Goal: Contribute content: Add original content to the website for others to see

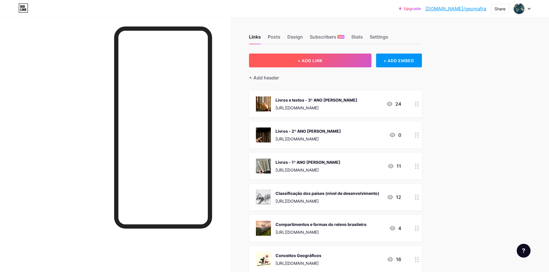
click at [352, 63] on button "+ ADD LINK" at bounding box center [310, 61] width 123 height 14
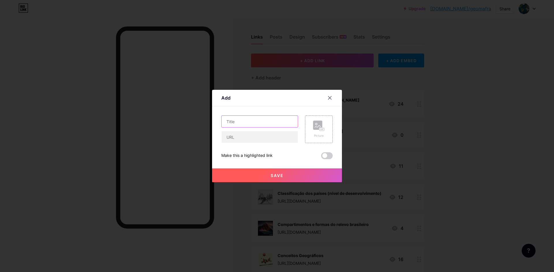
click at [265, 121] on input "text" at bounding box center [259, 122] width 76 height 12
type input "m"
type input "I"
type input "Itinerário - Trabalho e desenvolvimento econômico"
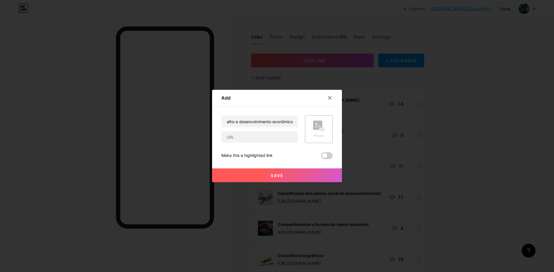
scroll to position [0, 0]
click at [265, 144] on div "Itinerário - Trabalho e desenvolvimento econômico Picture Make this a highlight…" at bounding box center [276, 138] width 111 height 44
click at [265, 142] on input "text" at bounding box center [259, 137] width 76 height 12
paste input "[URL][DOMAIN_NAME]"
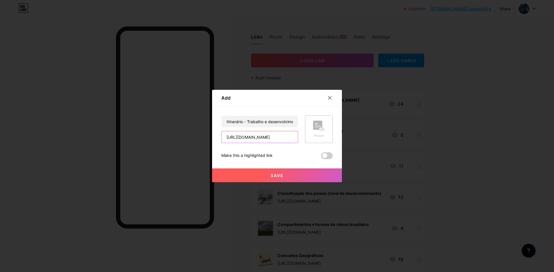
type input "[URL][DOMAIN_NAME]"
click at [320, 139] on div "Picture" at bounding box center [319, 130] width 28 height 28
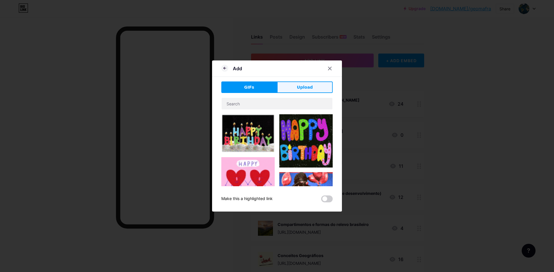
click at [304, 92] on button "Upload" at bounding box center [305, 88] width 56 height 12
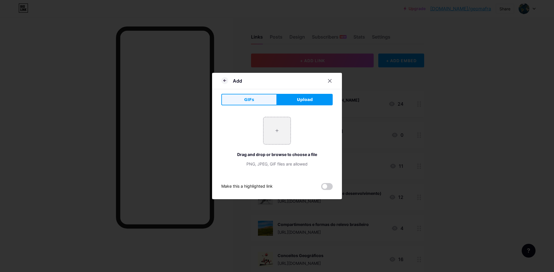
click at [247, 97] on span "GIFs" at bounding box center [249, 100] width 10 height 6
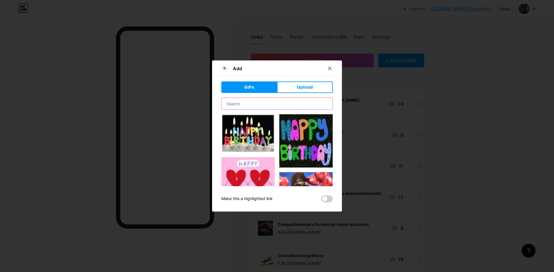
click at [252, 104] on input "text" at bounding box center [276, 104] width 111 height 12
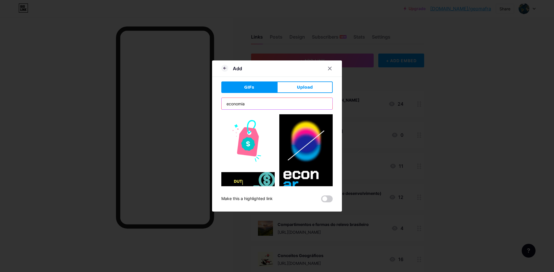
drag, startPoint x: 258, startPoint y: 104, endPoint x: 223, endPoint y: 103, distance: 35.2
click at [223, 103] on input "economia" at bounding box center [276, 104] width 111 height 12
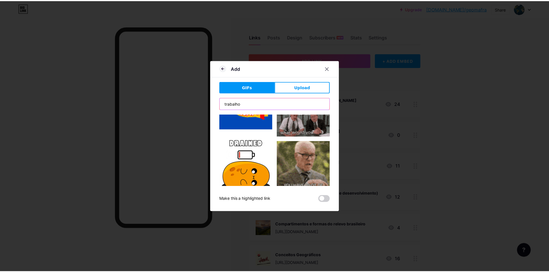
scroll to position [840, 0]
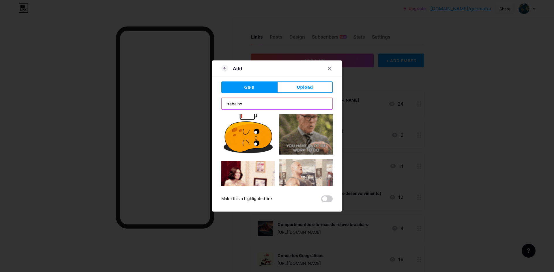
type input "trabalho"
click at [255, 85] on button "GIFs" at bounding box center [249, 88] width 56 height 12
click at [299, 91] on button "Upload" at bounding box center [305, 88] width 56 height 12
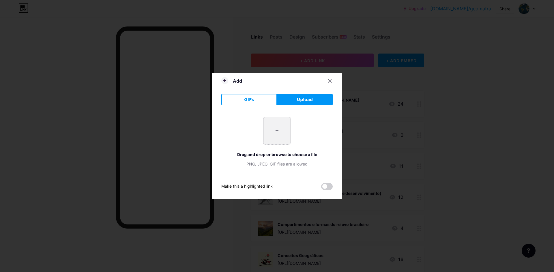
click at [270, 144] on input "file" at bounding box center [276, 130] width 27 height 27
type input "C:\fakepath\1_vhcPPkqYEXqjI1doPDCGXQ.gif"
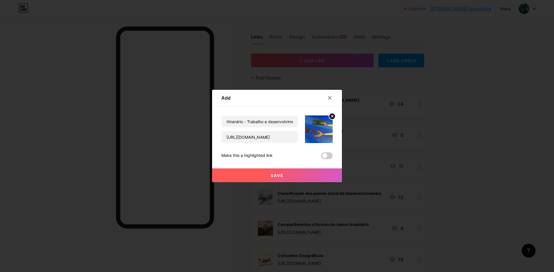
click at [283, 172] on button "Save" at bounding box center [277, 176] width 130 height 14
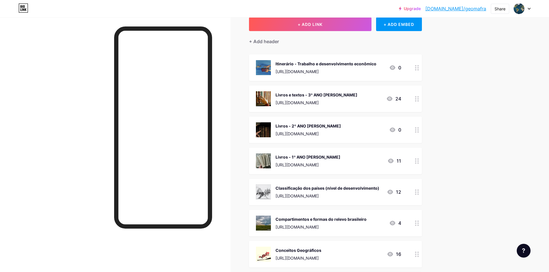
scroll to position [29, 0]
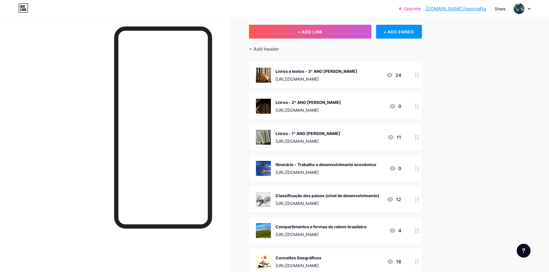
click at [470, 171] on div "Upgrade [DOMAIN_NAME]/geomaf... [DOMAIN_NAME]/geomafra Share Switch accounts Pr…" at bounding box center [274, 221] width 549 height 500
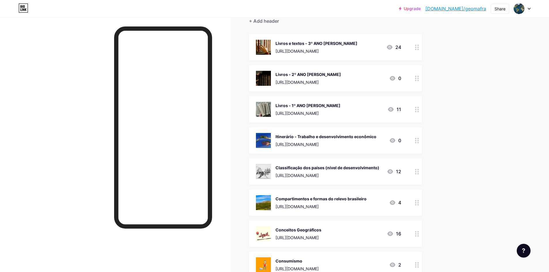
scroll to position [58, 0]
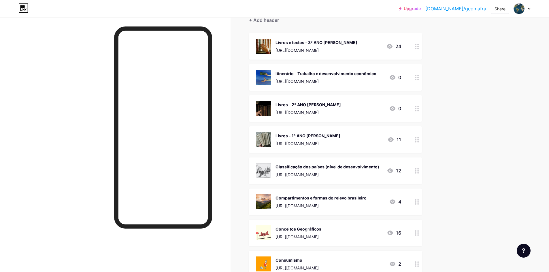
click at [461, 77] on div "Upgrade [DOMAIN_NAME]/geomaf... [DOMAIN_NAME]/geomafra Share Switch accounts Pr…" at bounding box center [274, 192] width 549 height 500
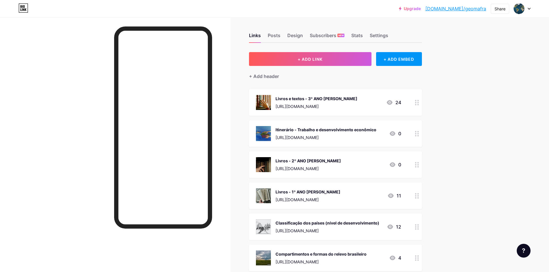
scroll to position [0, 0]
